Goal: Information Seeking & Learning: Find specific fact

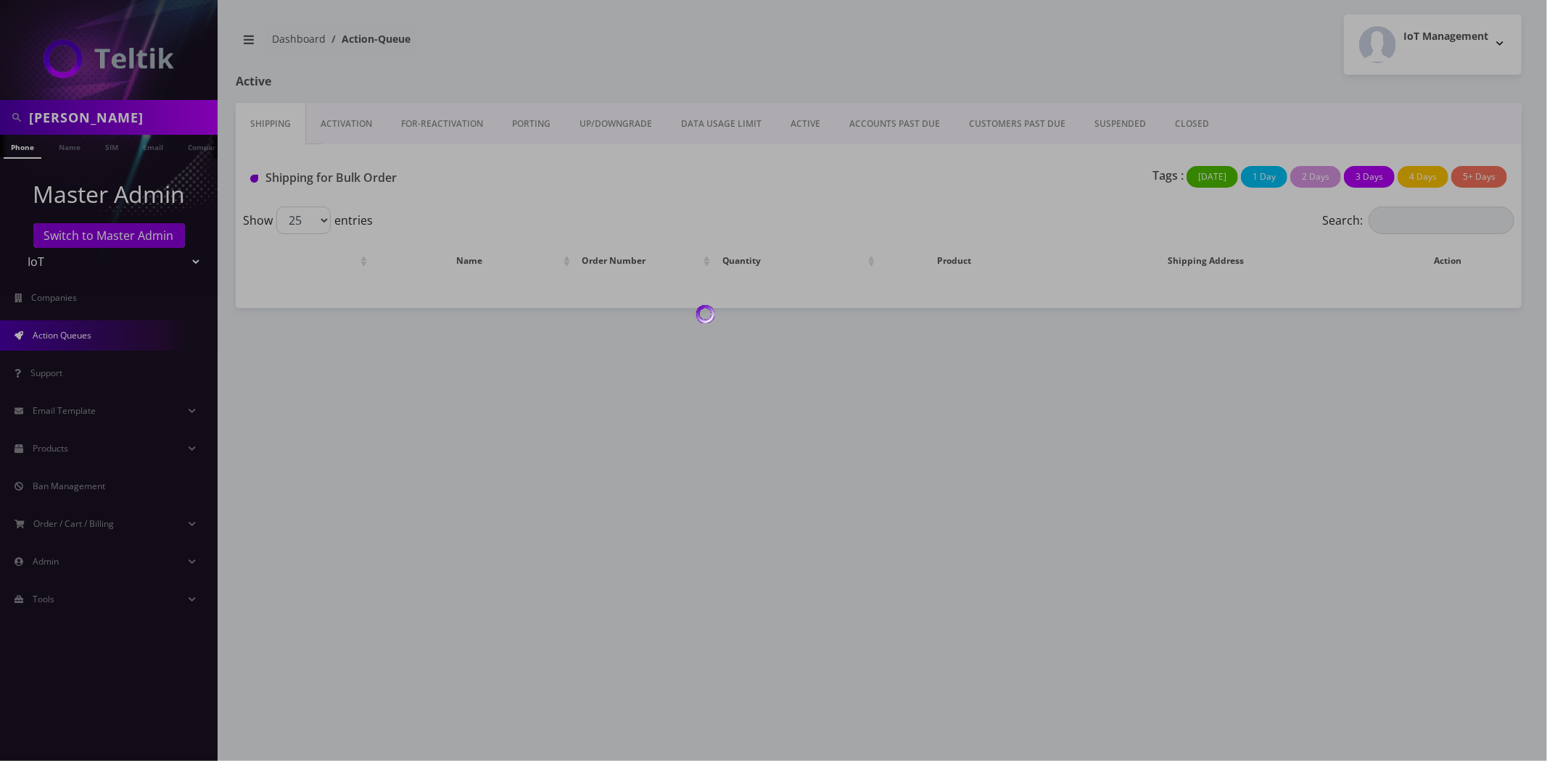
click at [78, 107] on div at bounding box center [773, 380] width 1547 height 761
click at [78, 106] on div at bounding box center [773, 380] width 1547 height 761
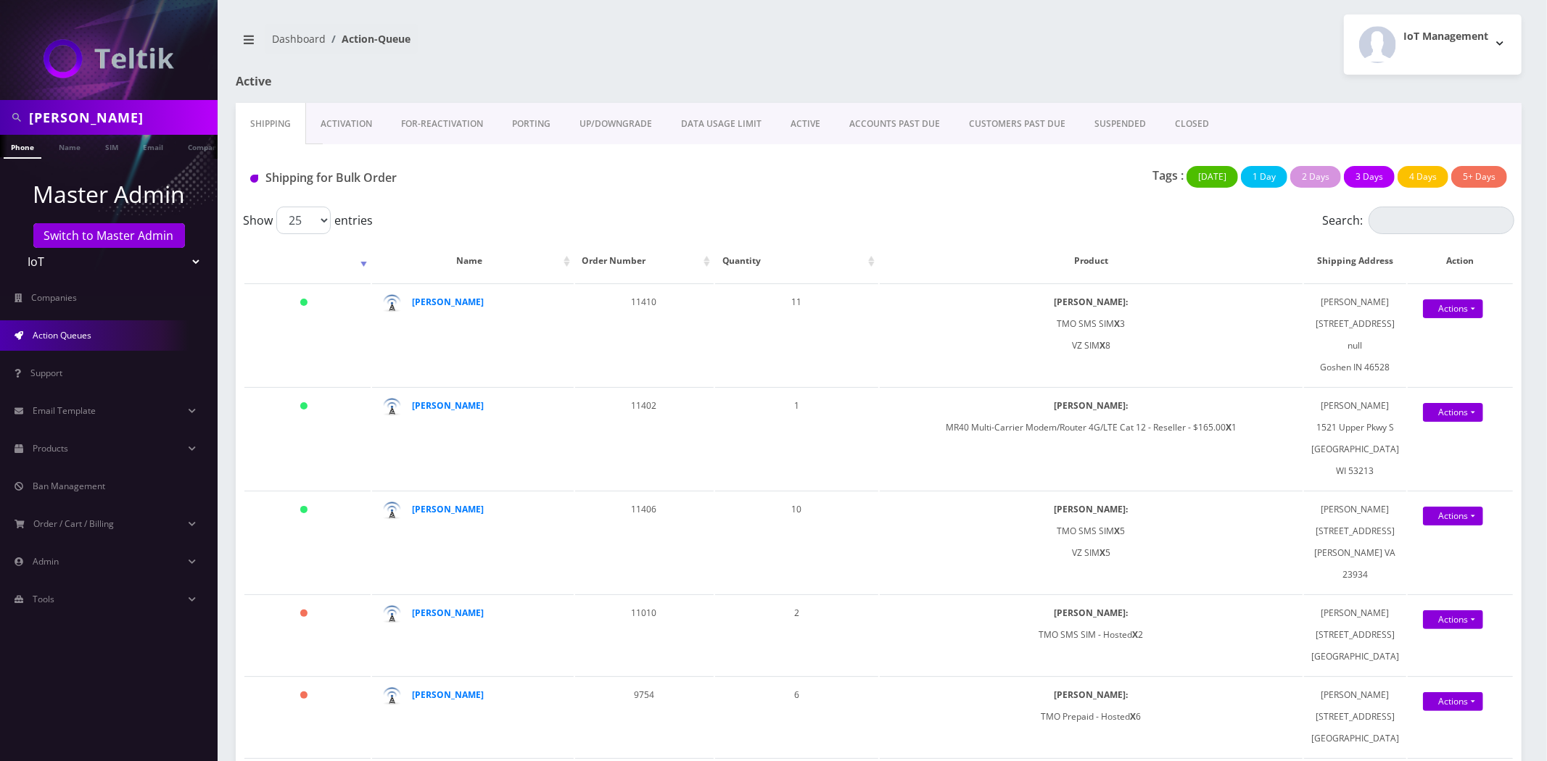
click at [80, 106] on input "ezra" at bounding box center [121, 118] width 185 height 28
click at [80, 113] on input "ezra" at bounding box center [121, 118] width 185 height 28
paste input "8901240497131673278F"
type input "8901240497131673278"
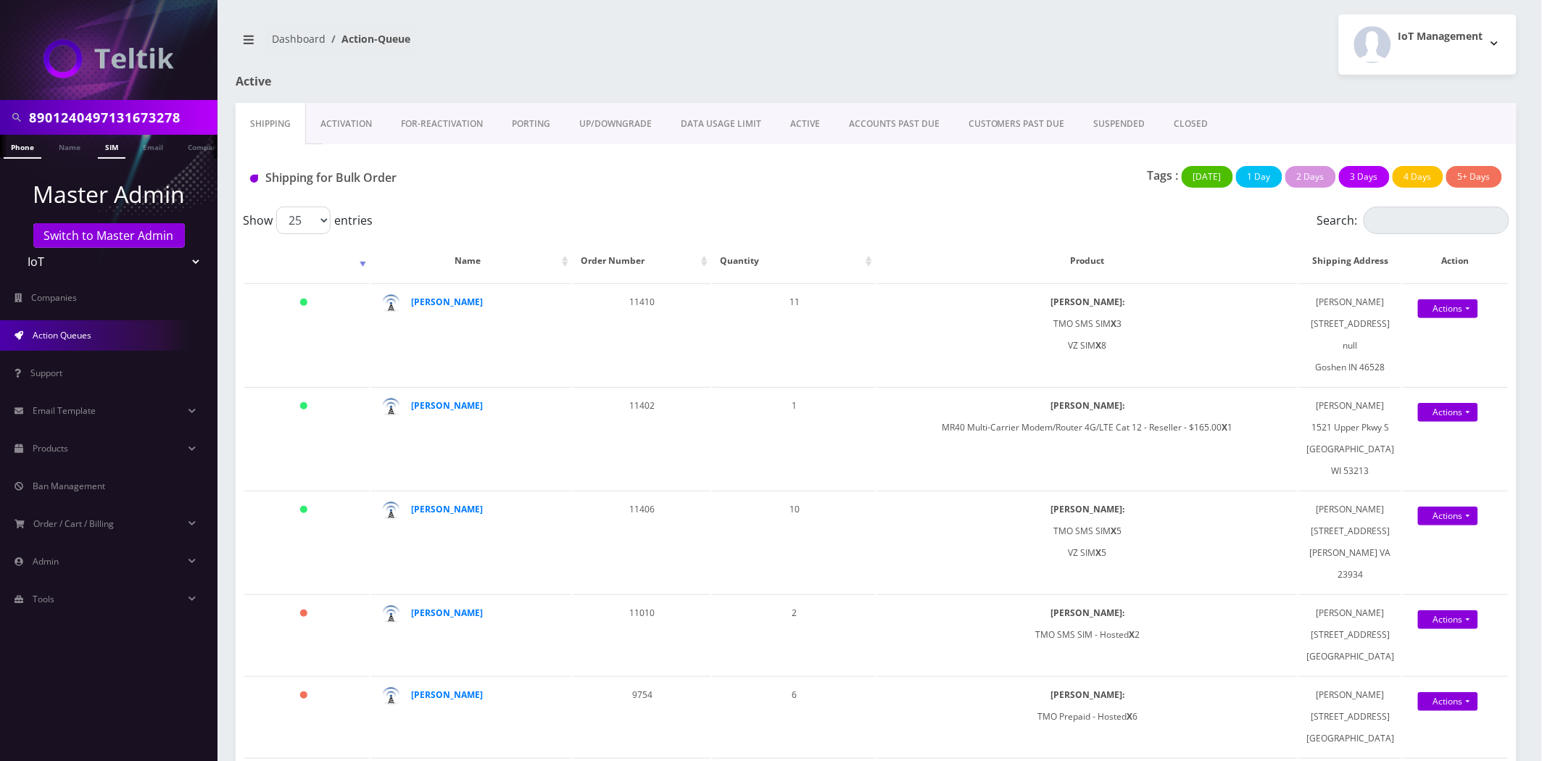
click at [122, 149] on link "SIM" at bounding box center [112, 147] width 28 height 24
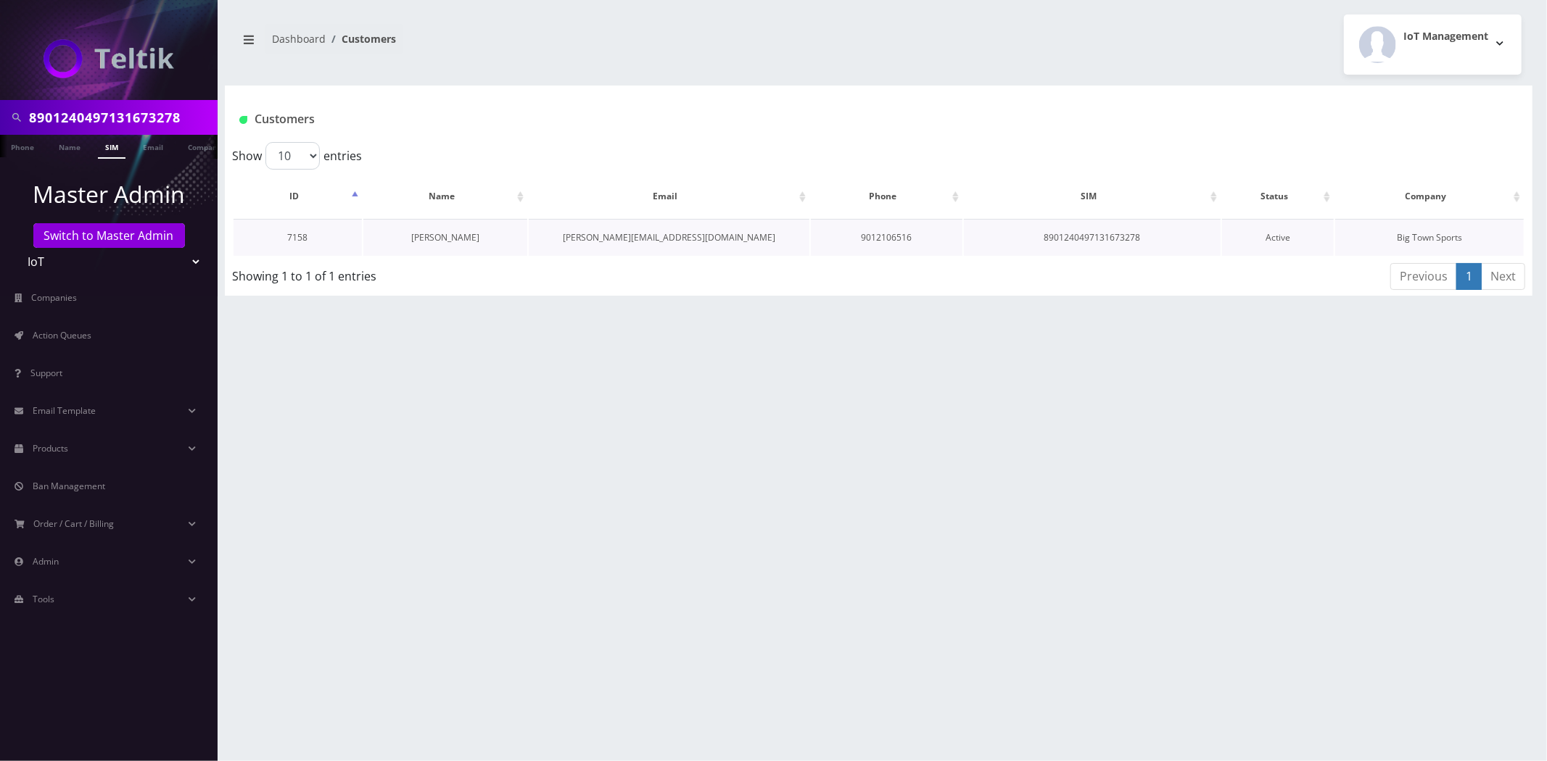
click at [452, 230] on td "[PERSON_NAME]" at bounding box center [445, 237] width 164 height 37
click at [454, 235] on link "[PERSON_NAME]" at bounding box center [445, 237] width 68 height 12
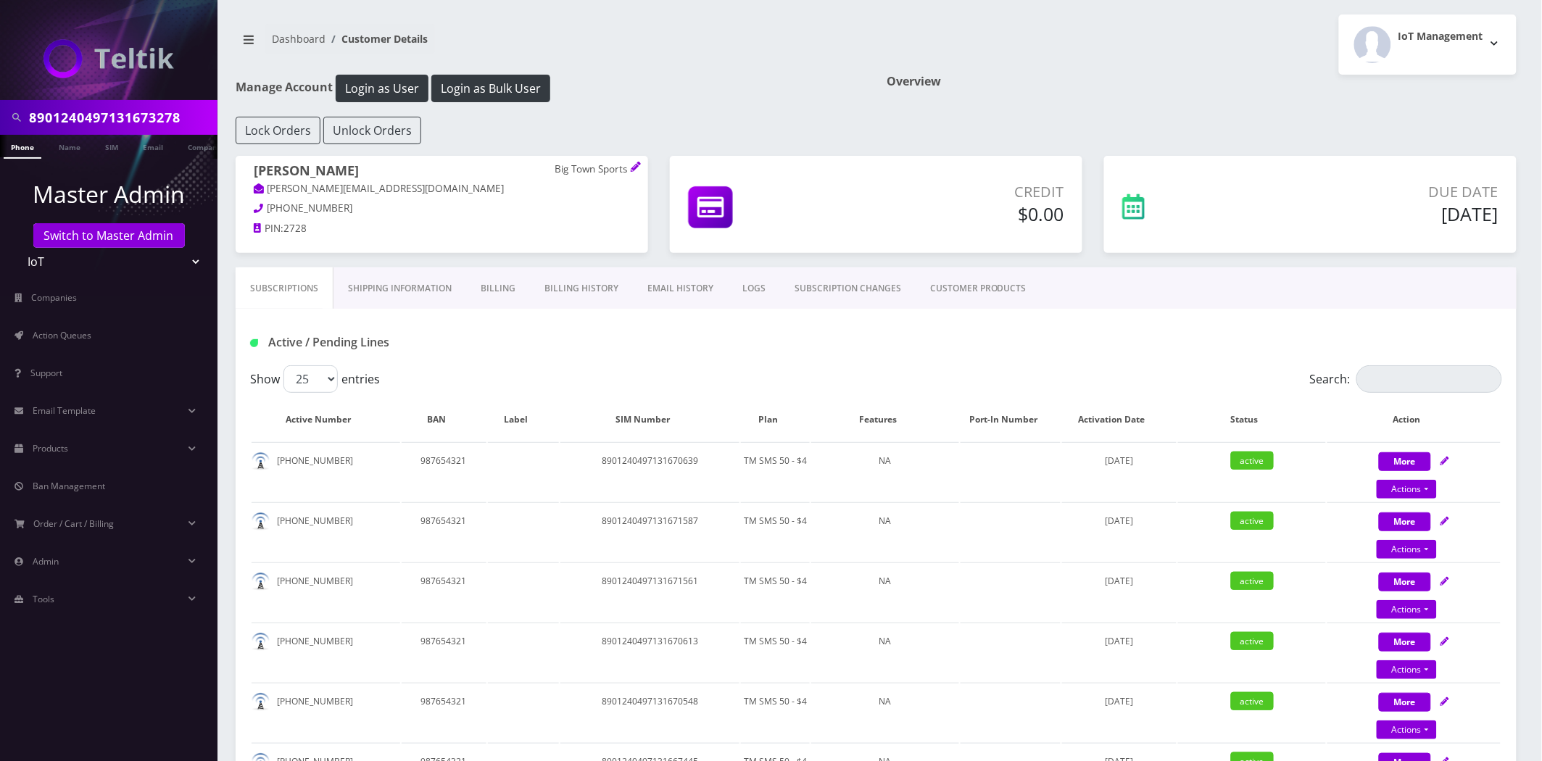
click at [109, 115] on input "8901240497131673278" at bounding box center [121, 118] width 185 height 28
paste input "1876F"
type input "8901240497131671876F"
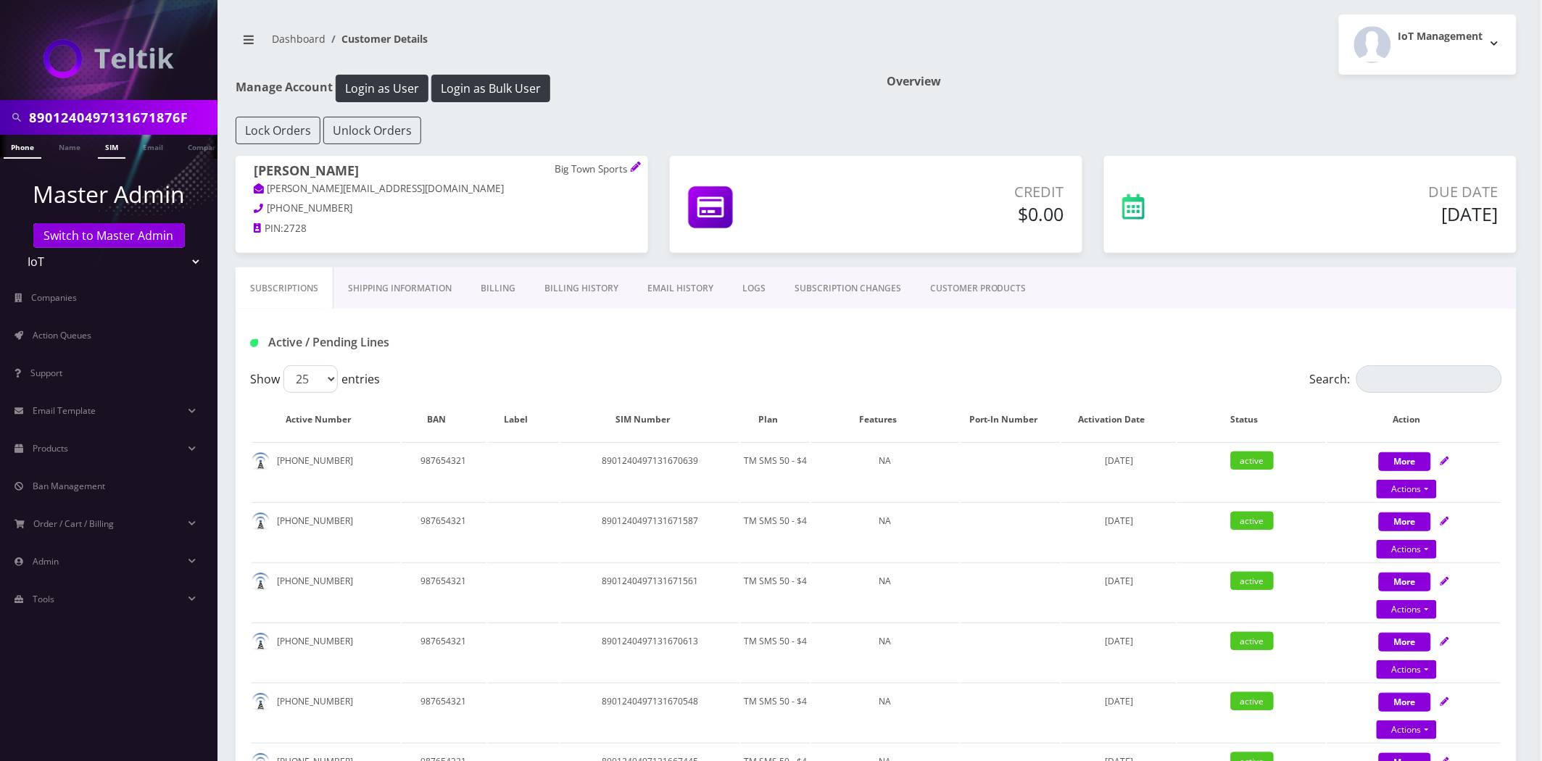
click at [115, 143] on link "SIM" at bounding box center [112, 147] width 28 height 24
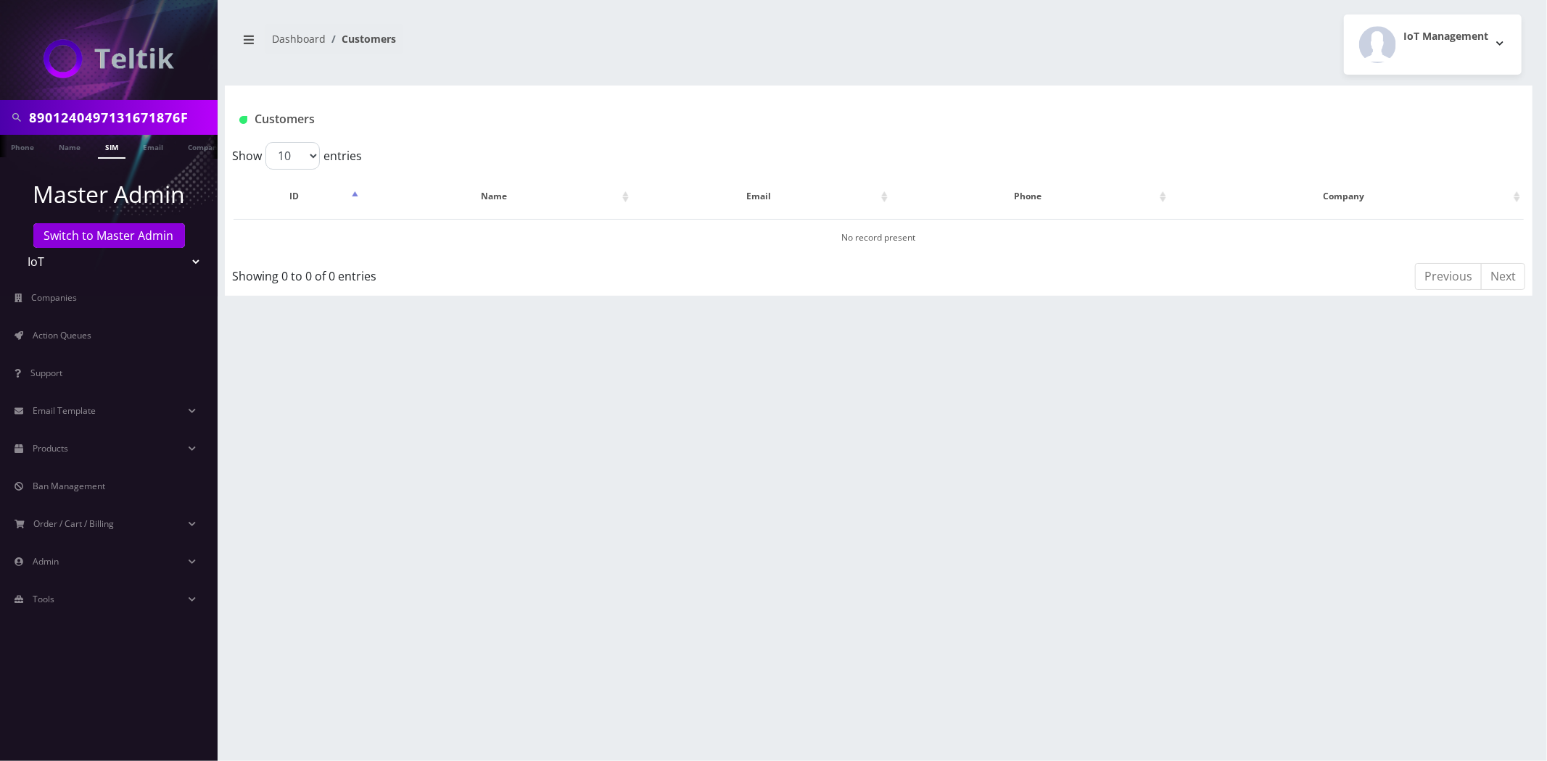
click at [198, 113] on input "8901240497131671876F" at bounding box center [121, 118] width 185 height 28
type input "8901240497131671876"
drag, startPoint x: 387, startPoint y: 341, endPoint x: 299, endPoint y: 286, distance: 103.8
click at [386, 339] on div "8901240497131671876F Phone Name SIM Email Company Customer Dashboard Customers …" at bounding box center [878, 380] width 1336 height 761
click at [110, 154] on link "SIM" at bounding box center [112, 147] width 28 height 24
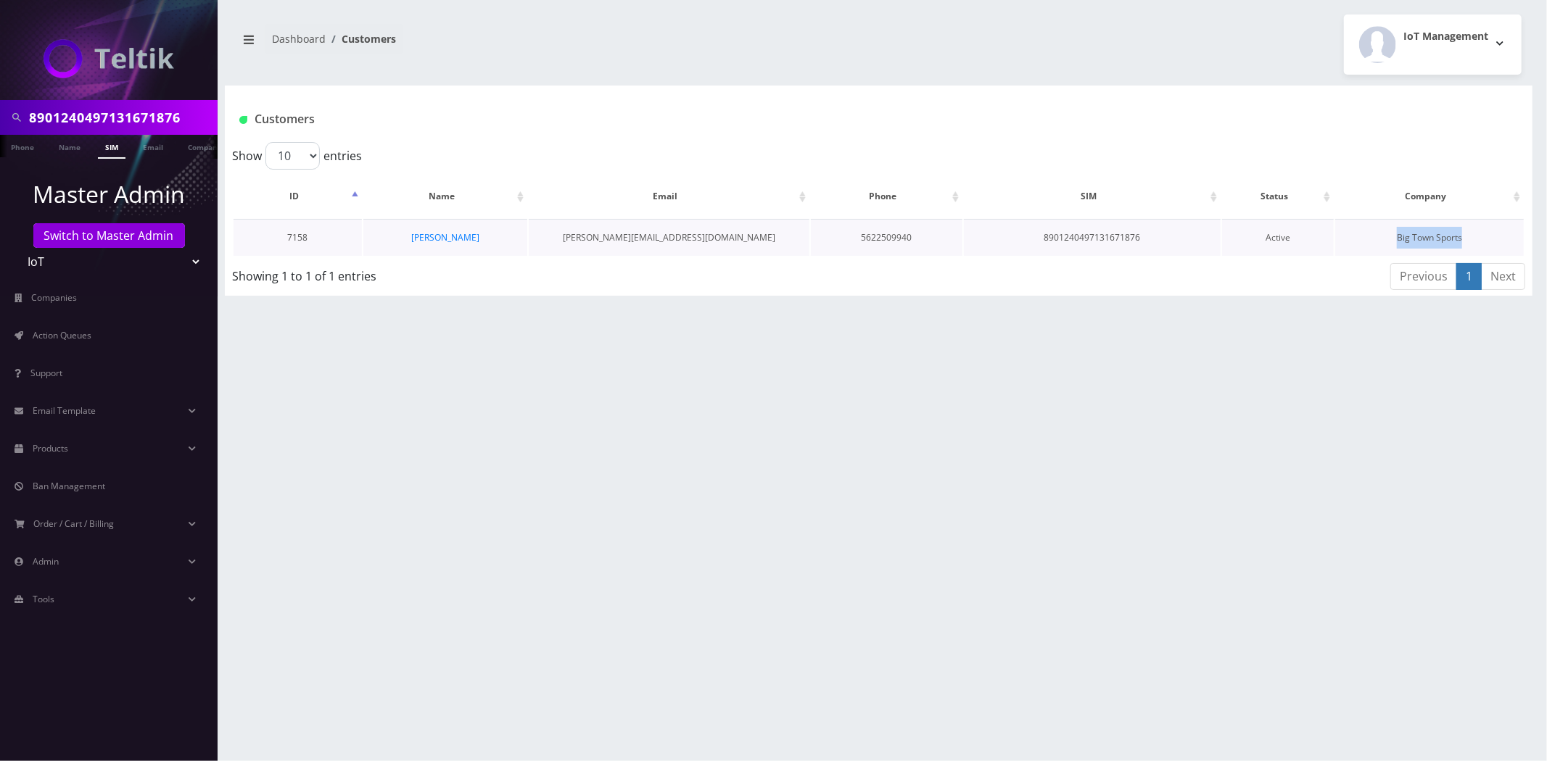
drag, startPoint x: 1468, startPoint y: 243, endPoint x: 1382, endPoint y: 242, distance: 86.3
click at [1382, 242] on td "Big Town Sports" at bounding box center [1429, 237] width 189 height 37
copy td "Big Town Sports"
